Goal: Task Accomplishment & Management: Use online tool/utility

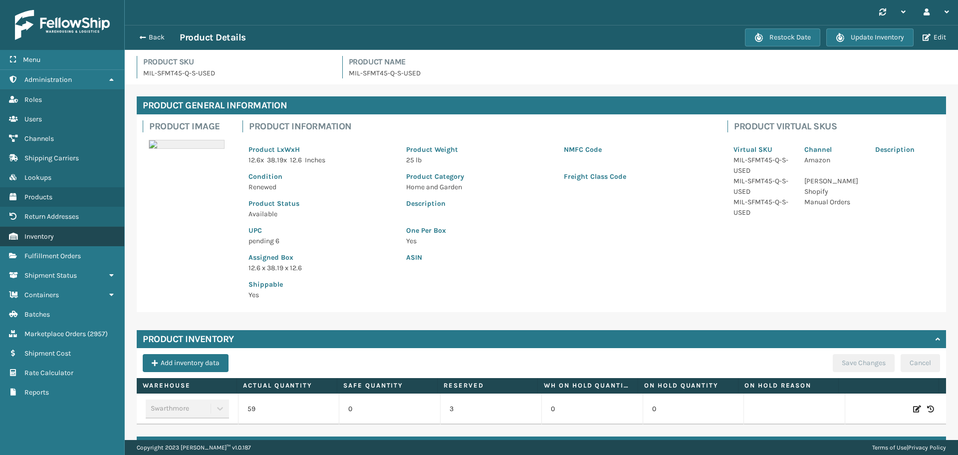
scroll to position [34, 0]
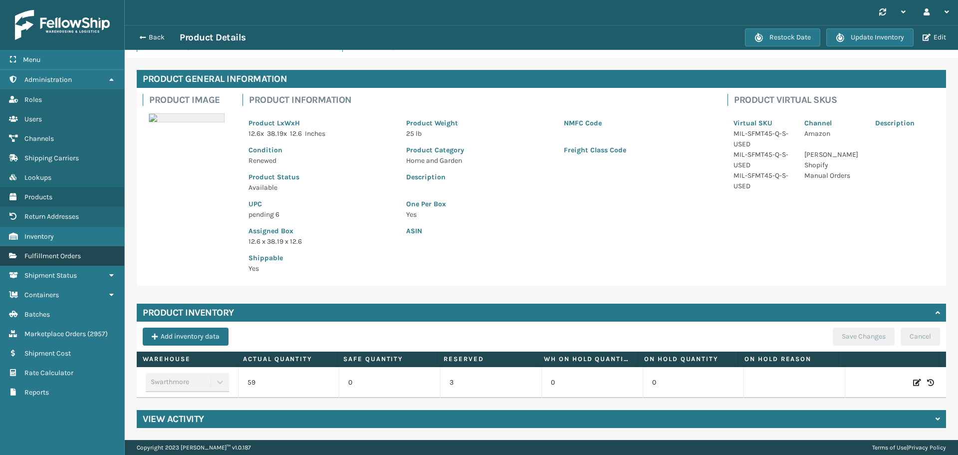
click at [53, 248] on link "Fulfillment Orders" at bounding box center [62, 255] width 124 height 19
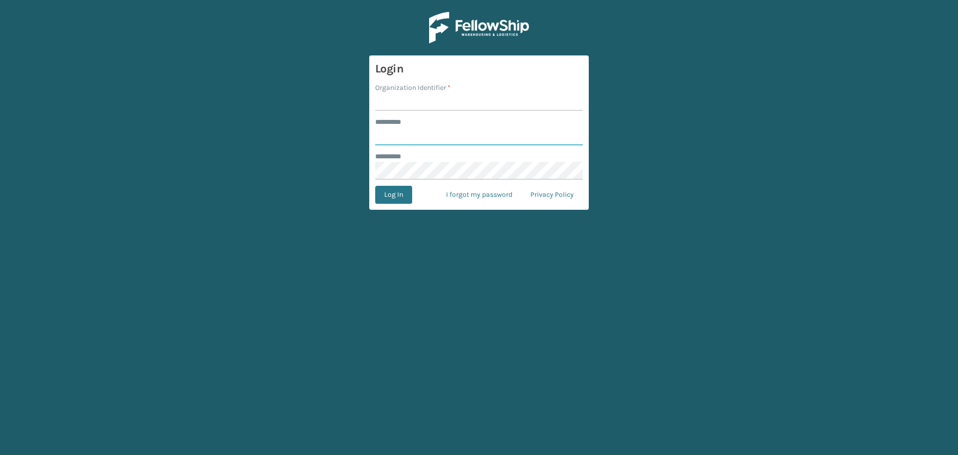
type input "*********"
click at [412, 105] on input "Organization Identifier *" at bounding box center [479, 102] width 208 height 18
type input "[PERSON_NAME]"
click at [396, 200] on button "Log In" at bounding box center [393, 195] width 37 height 18
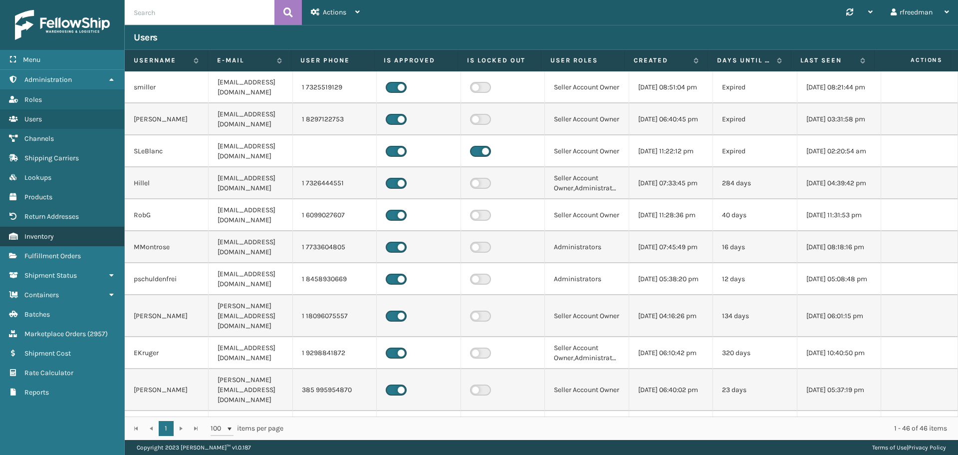
click at [29, 237] on span "Inventory" at bounding box center [38, 236] width 29 height 8
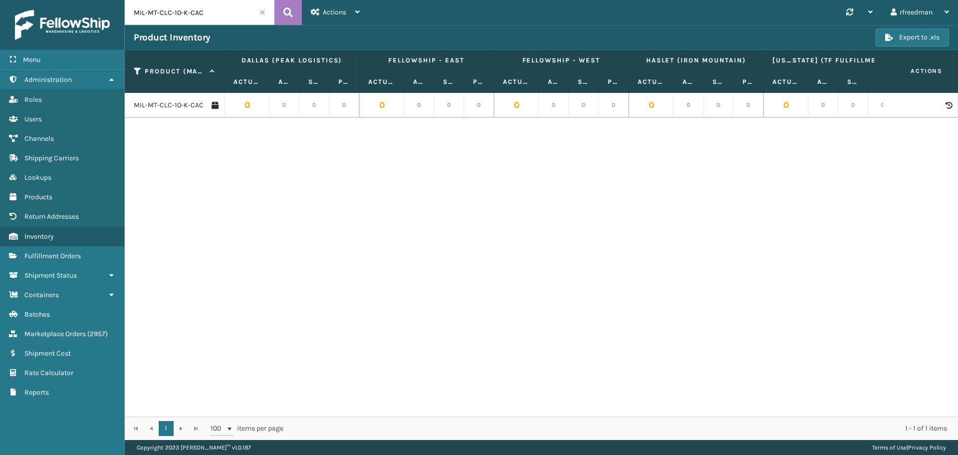
drag, startPoint x: 218, startPoint y: 18, endPoint x: 0, endPoint y: 40, distance: 218.7
click at [0, 0] on div "Menu Administration Roles Users Channels Shipping Carriers Lookups Products Ret…" at bounding box center [479, 0] width 958 height 0
paste input "SGRY-GY"
type input "MIL-SGRY-GY"
click at [144, 103] on link "MIL-SGRY-GY" at bounding box center [155, 105] width 42 height 10
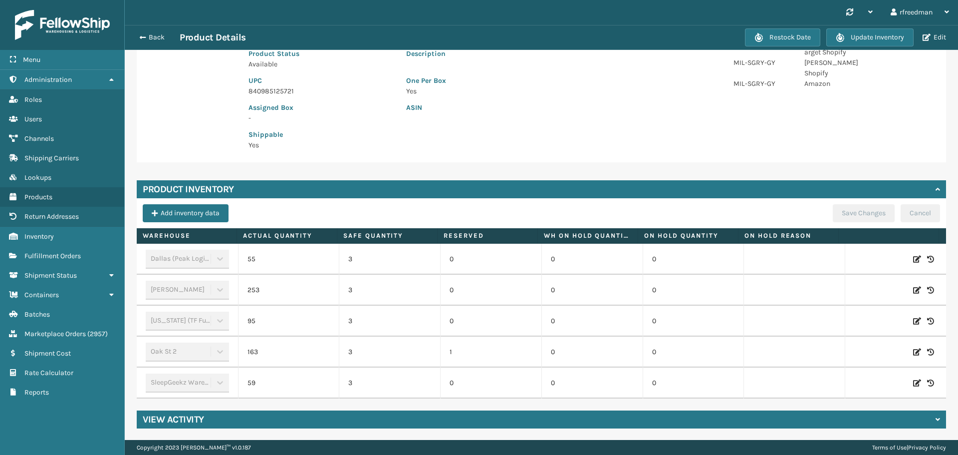
scroll to position [50, 0]
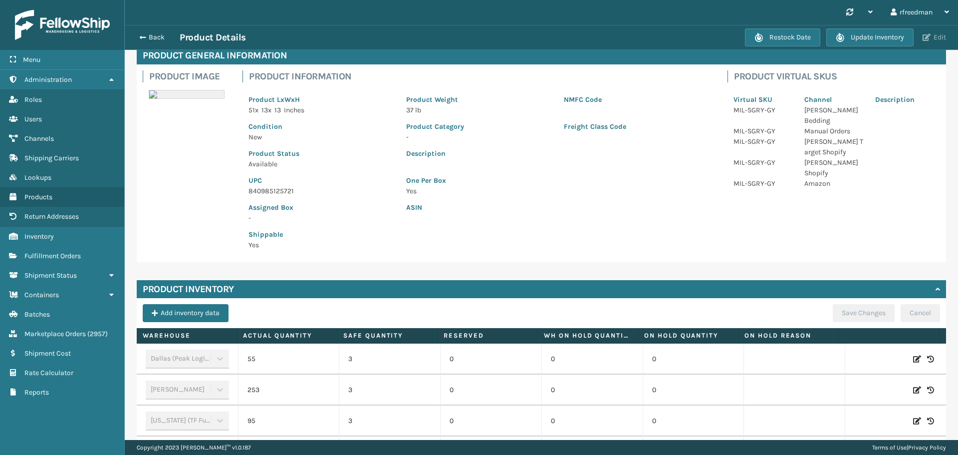
click at [939, 33] on button "Edit" at bounding box center [934, 37] width 29 height 9
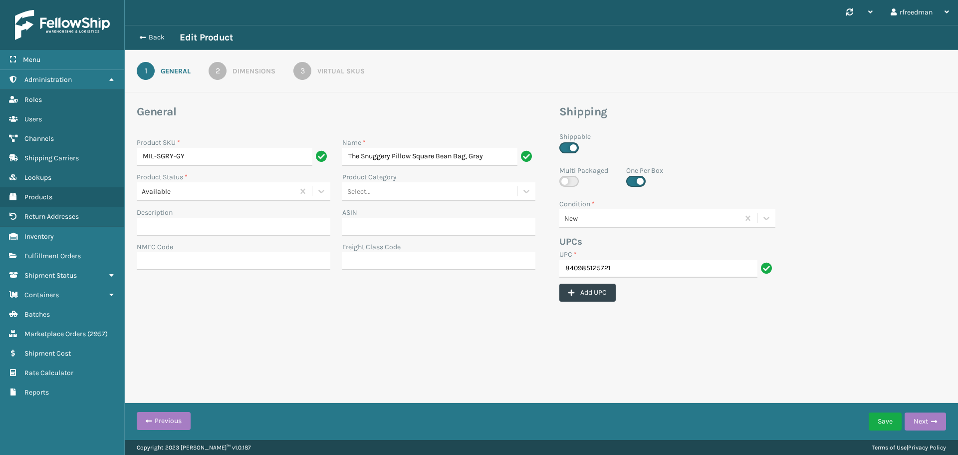
click at [309, 71] on div "3" at bounding box center [302, 71] width 18 height 18
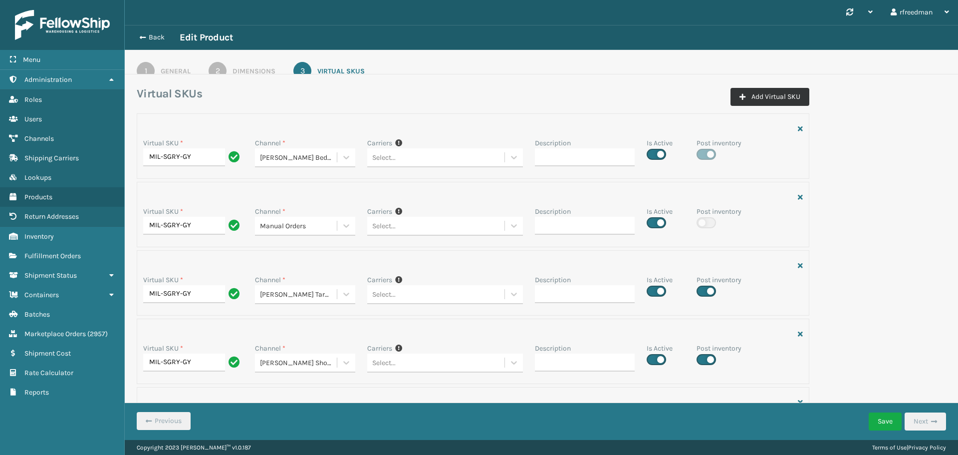
click at [772, 91] on button "Add Virtual SKU" at bounding box center [770, 97] width 79 height 18
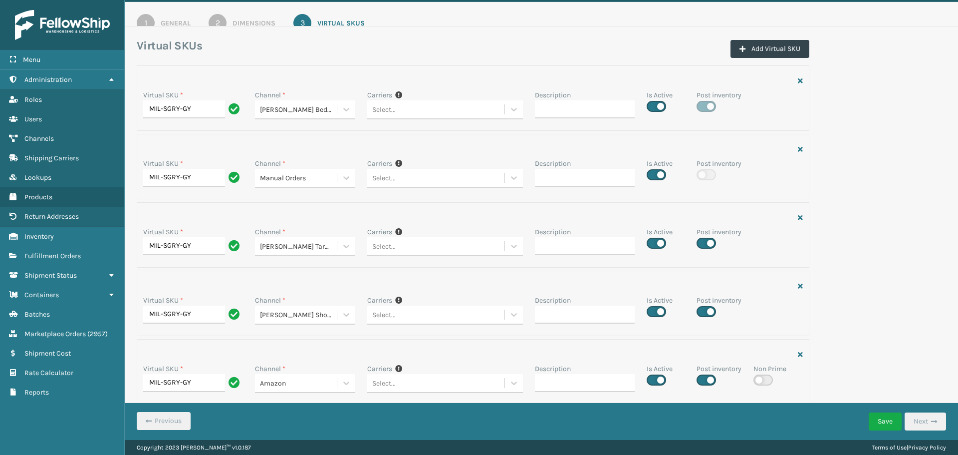
scroll to position [124, 0]
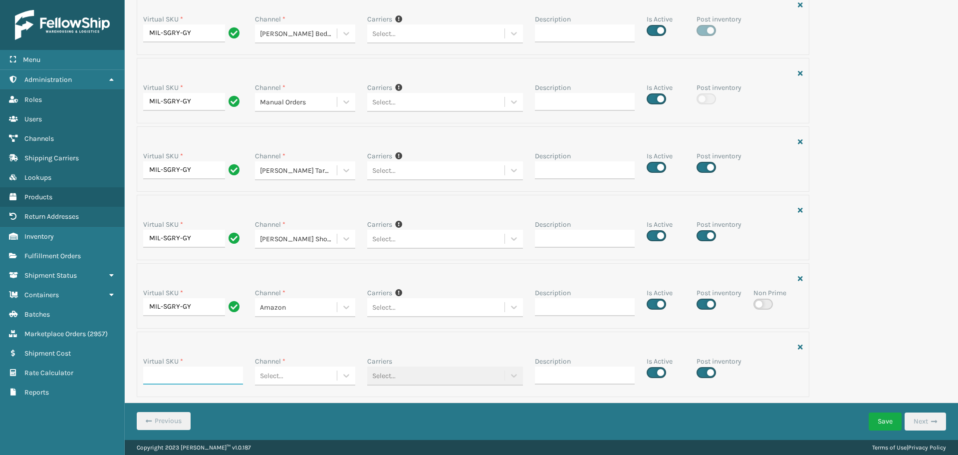
click at [186, 383] on input "Virtual SKU *" at bounding box center [193, 375] width 100 height 18
paste input "MIL-SGRY-GY"
type input "MIL-SGRY-GY"
click at [271, 376] on div "Select..." at bounding box center [271, 375] width 23 height 10
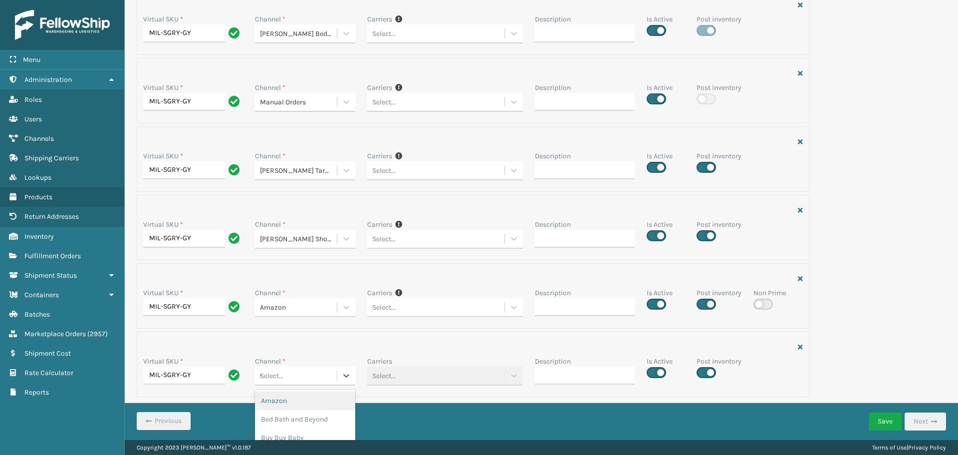
type input "wa"
click at [279, 397] on div "Walmart" at bounding box center [305, 400] width 100 height 18
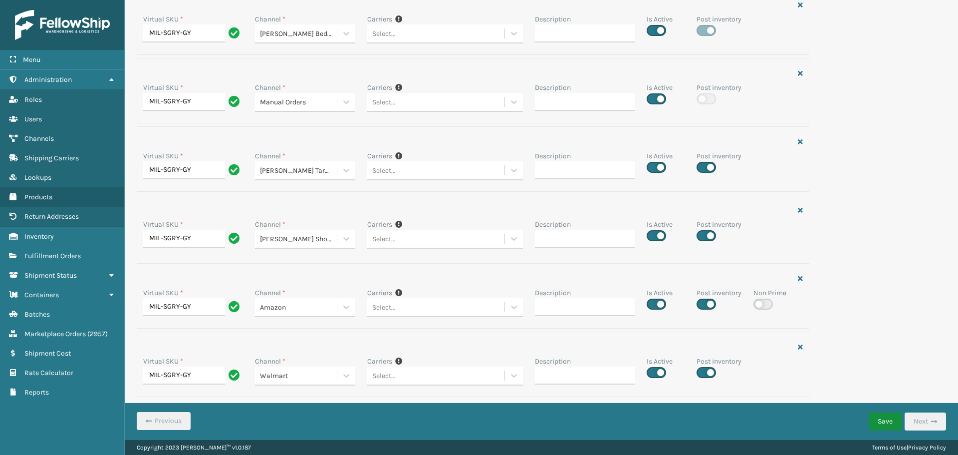
click at [884, 420] on button "Save" at bounding box center [885, 421] width 33 height 18
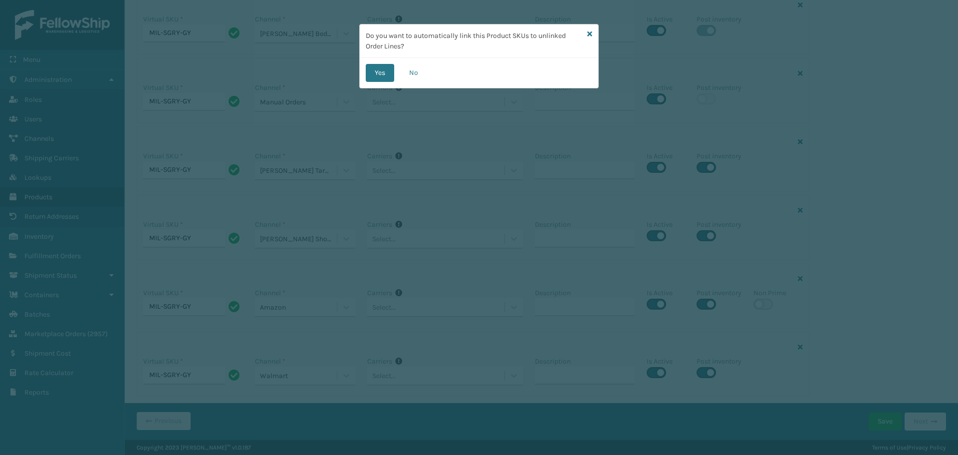
click at [375, 68] on button "Yes" at bounding box center [380, 73] width 28 height 18
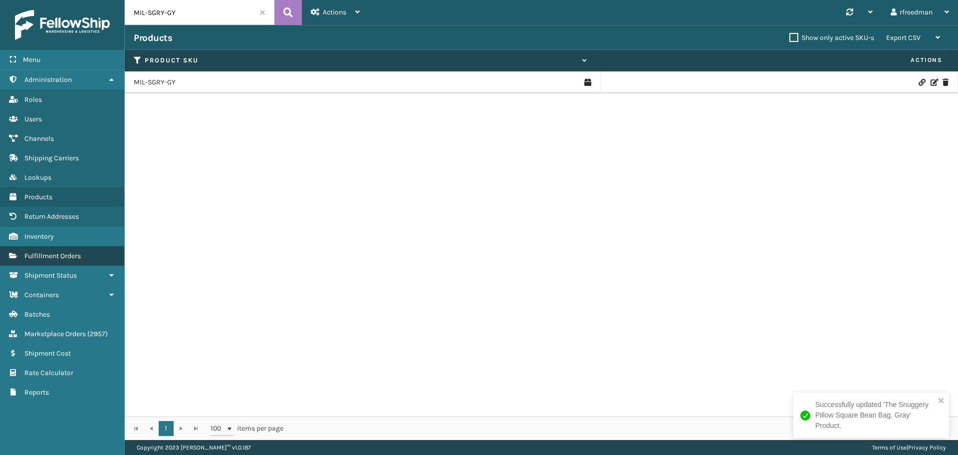
click at [56, 253] on span "Fulfillment Orders" at bounding box center [52, 256] width 56 height 8
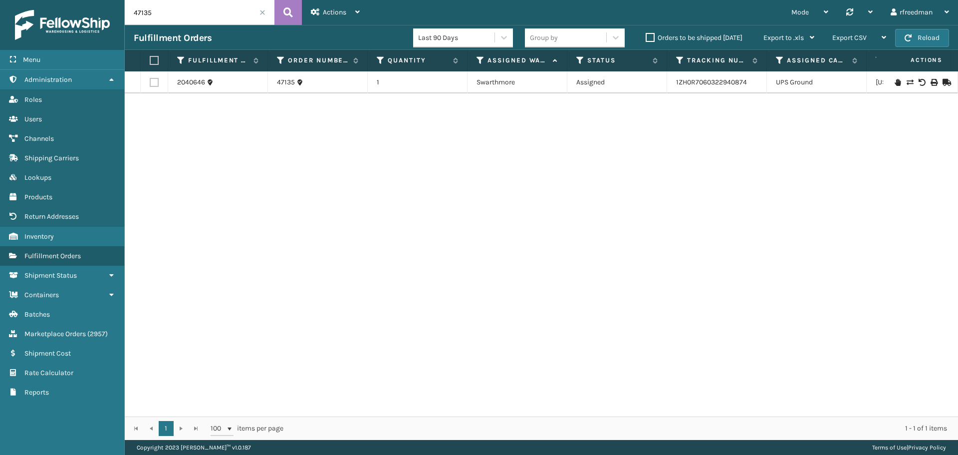
drag, startPoint x: 169, startPoint y: 15, endPoint x: 67, endPoint y: 18, distance: 101.9
click at [67, 0] on div "Menu Administration Roles Users Channels Shipping Carriers Lookups Products Ret…" at bounding box center [479, 0] width 958 height 0
paste input "54"
type input "47154"
